Goal: Find specific page/section: Find specific page/section

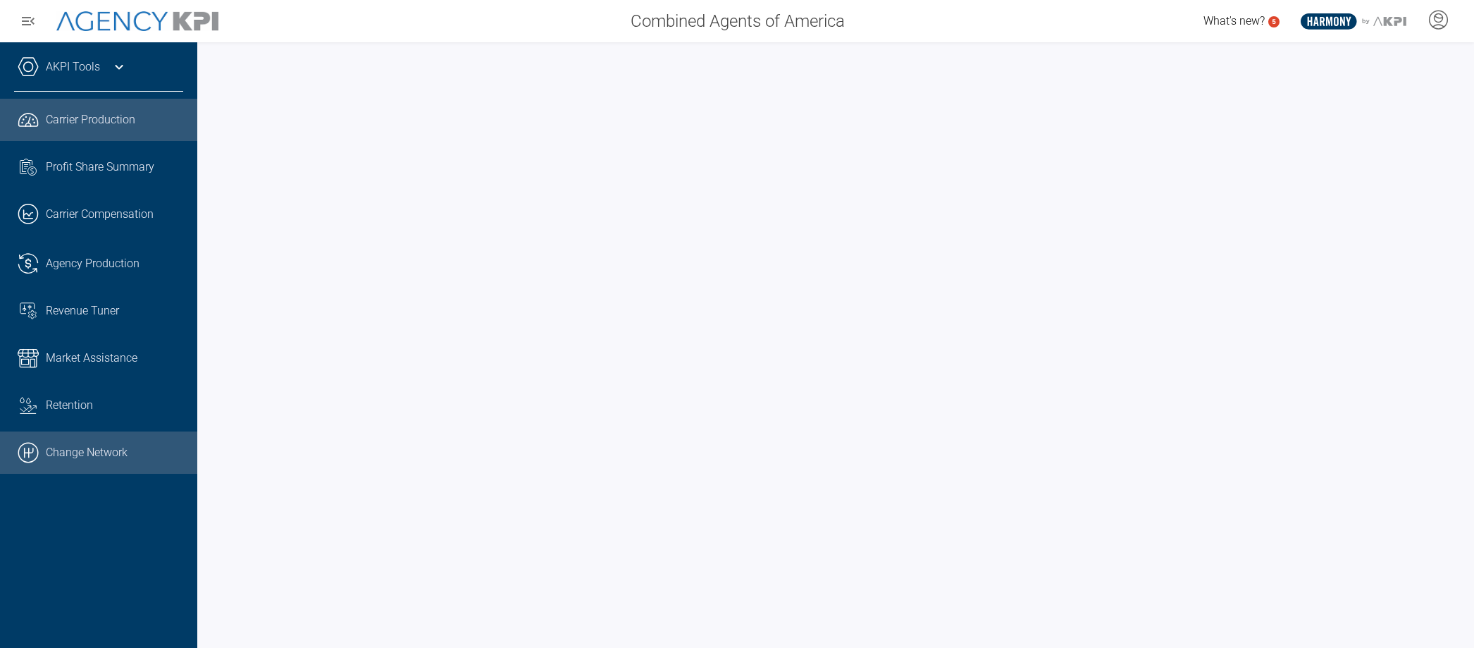
click at [101, 457] on link ".cls-1{fill:none;stroke:#000;stroke-linecap:round;stroke-linejoin:round;stroke-…" at bounding box center [98, 452] width 197 height 42
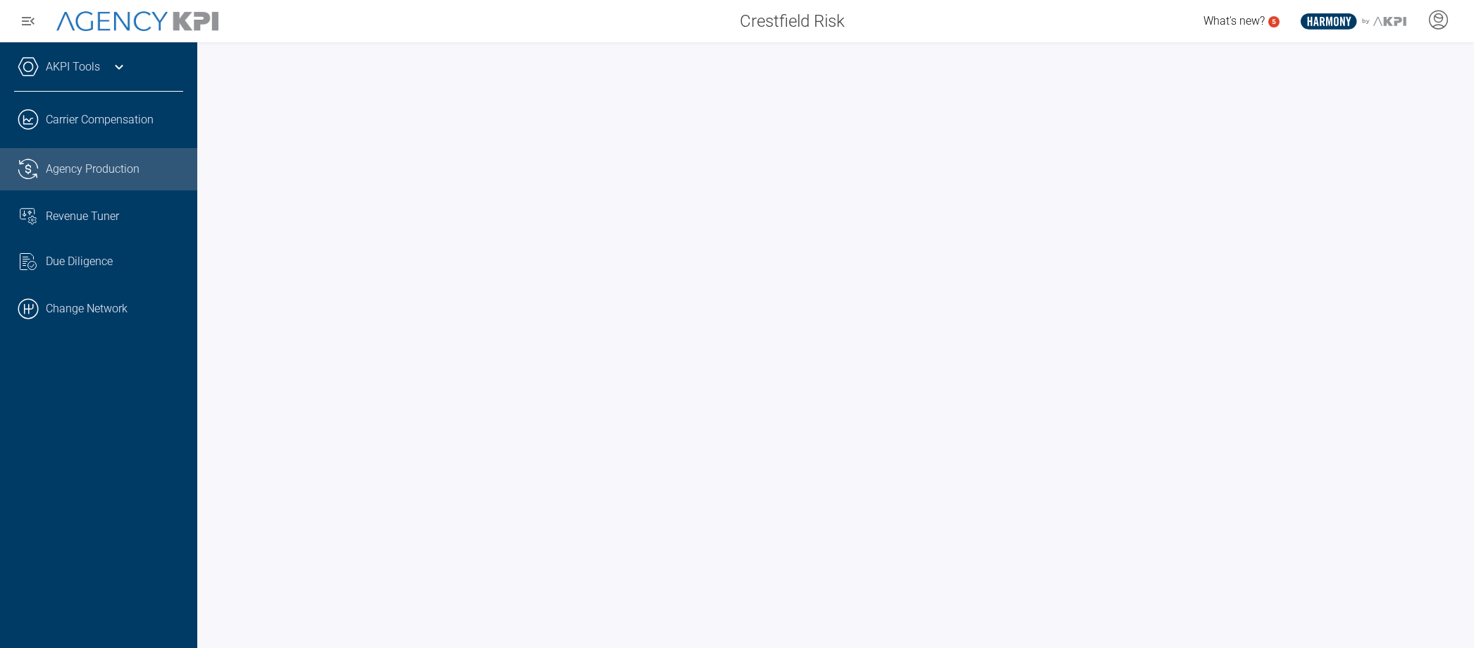
click at [118, 180] on link ".cls-1{fill:none;stroke:#221f20;stroke-linecap:round;stroke-linejoin:round;stro…" at bounding box center [98, 169] width 197 height 42
click at [113, 617] on div "AKPI Tools AMS Data Upload Carrier Mapping .cls-1{fill:none;stroke:#221f20;stro…" at bounding box center [98, 344] width 197 height 605
